Goal: Task Accomplishment & Management: Manage account settings

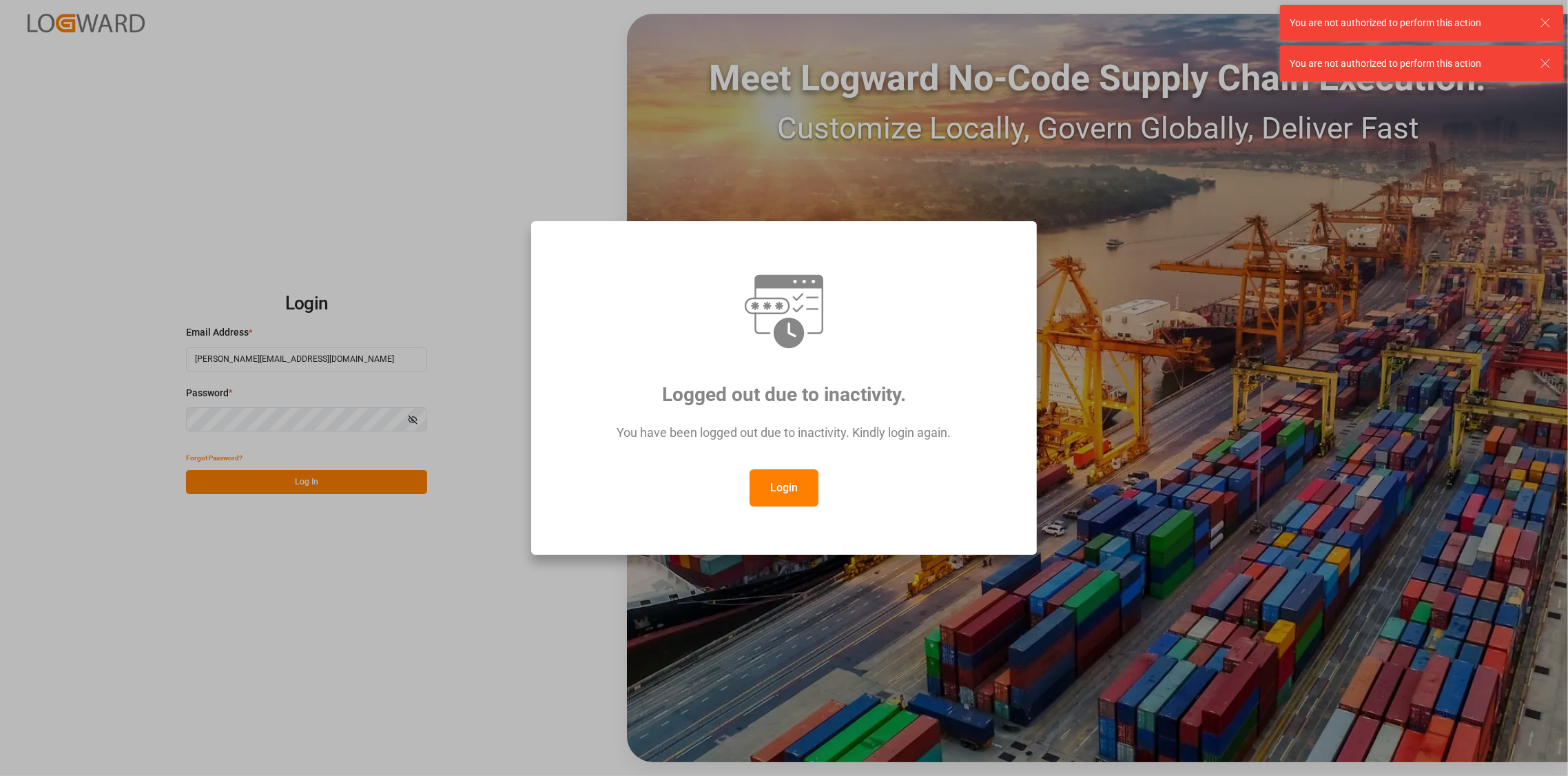
click at [781, 489] on button "Login" at bounding box center [784, 488] width 69 height 37
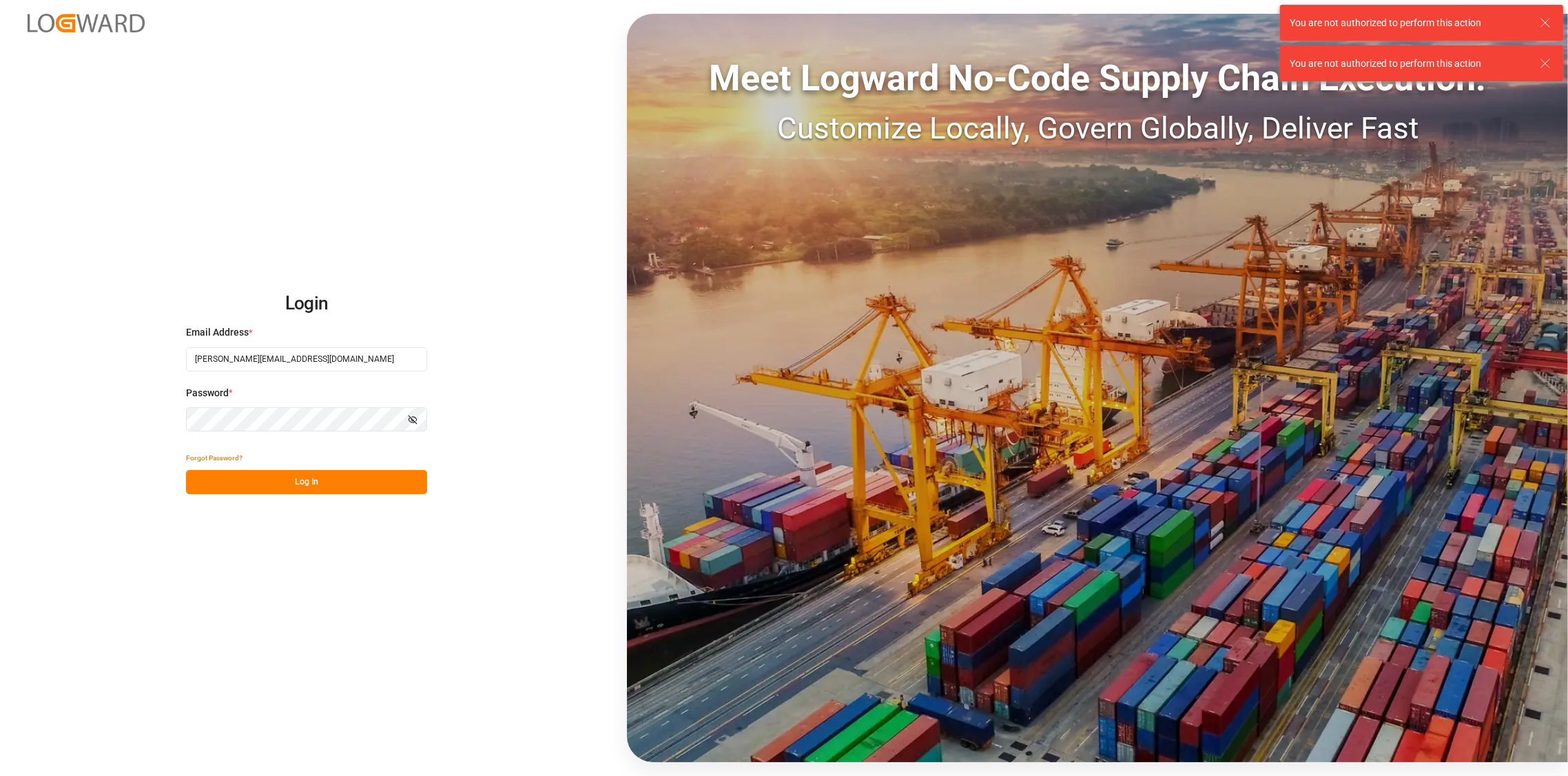
click at [319, 481] on button "Log In" at bounding box center [306, 482] width 241 height 24
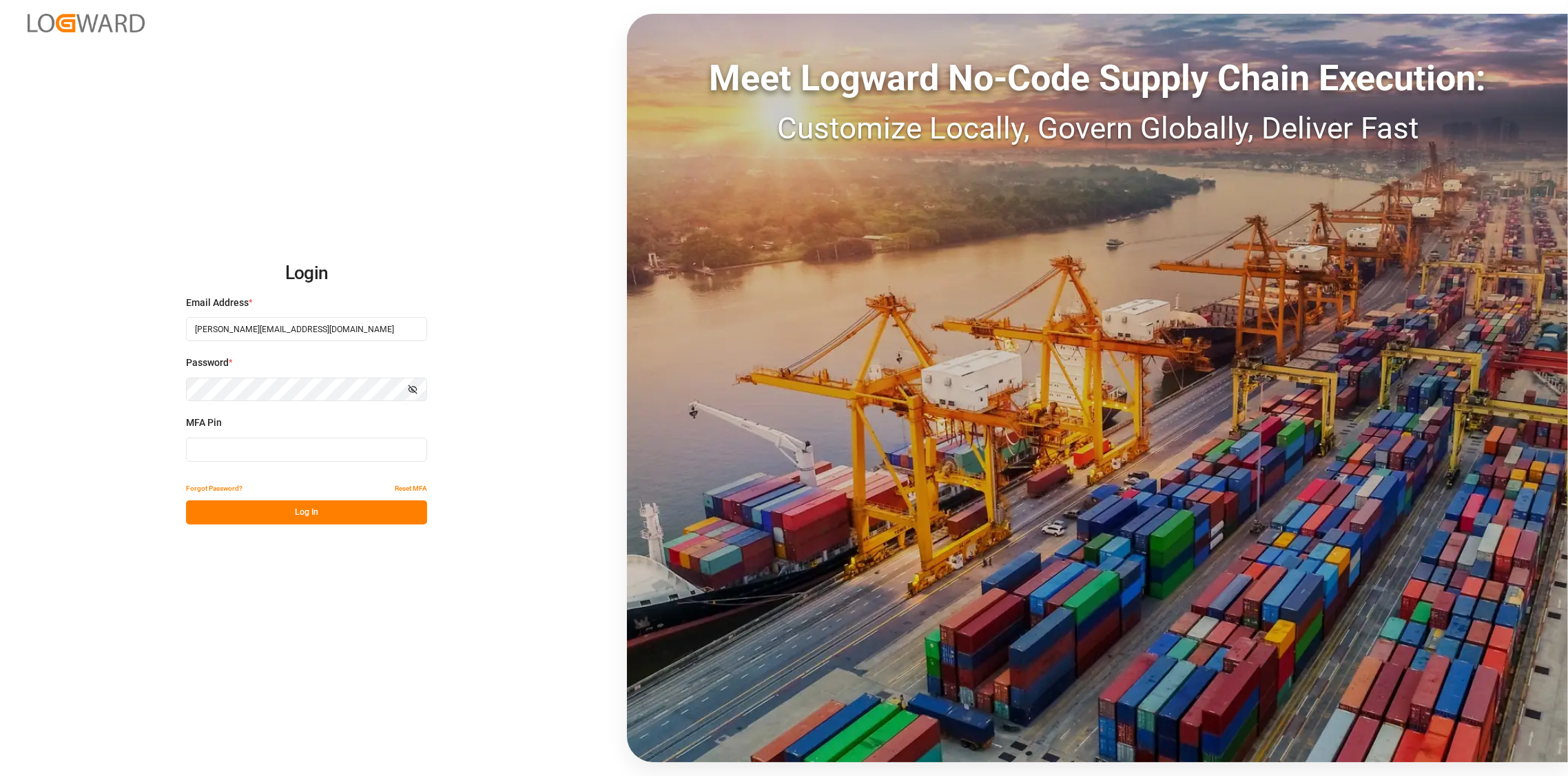
click at [358, 452] on input at bounding box center [306, 449] width 241 height 24
type input "553185"
click at [302, 500] on button "Log In" at bounding box center [306, 512] width 241 height 24
